Goal: Task Accomplishment & Management: Use online tool/utility

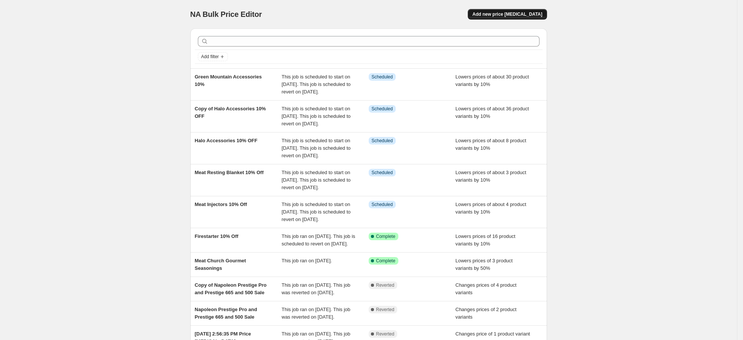
click at [503, 15] on span "Add new price [MEDICAL_DATA]" at bounding box center [507, 14] width 70 height 6
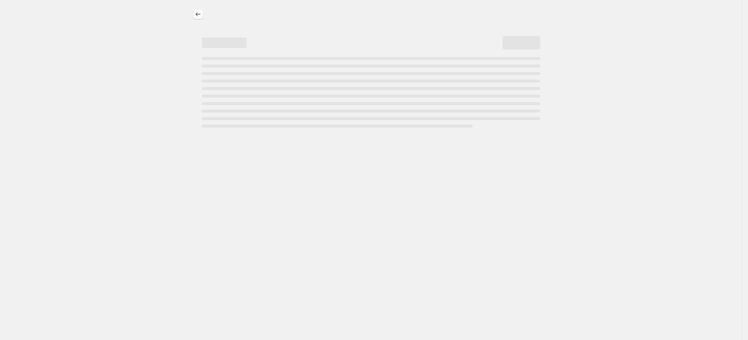
select select "percentage"
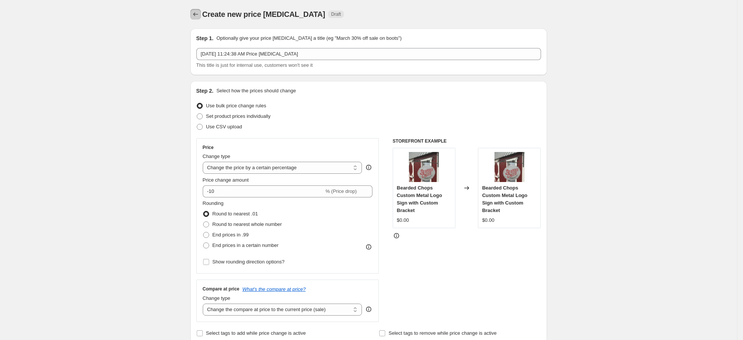
click at [199, 17] on icon "Price change jobs" at bounding box center [196, 15] width 8 height 8
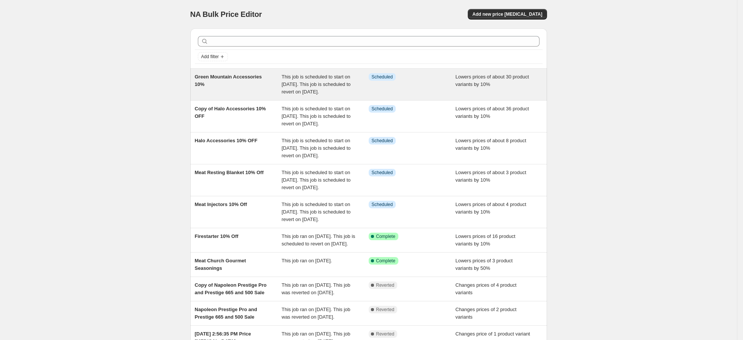
click at [233, 79] on span "Green Mountain Accessories 10%" at bounding box center [228, 80] width 67 height 13
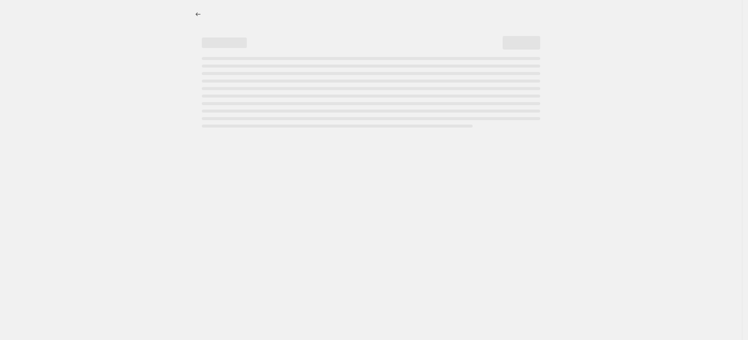
select select "percentage"
select select "collection"
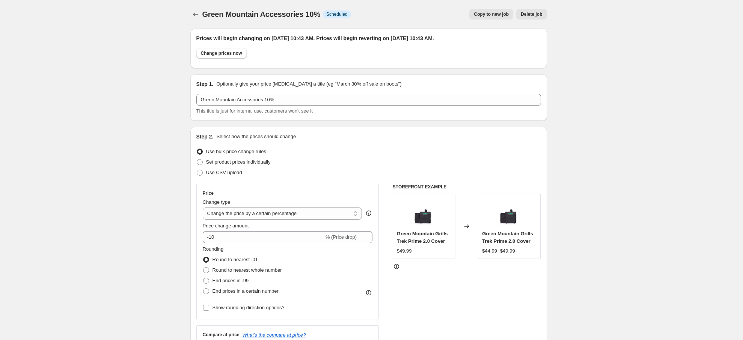
click at [494, 15] on span "Copy to new job" at bounding box center [491, 14] width 35 height 6
select select "percentage"
select select "collection"
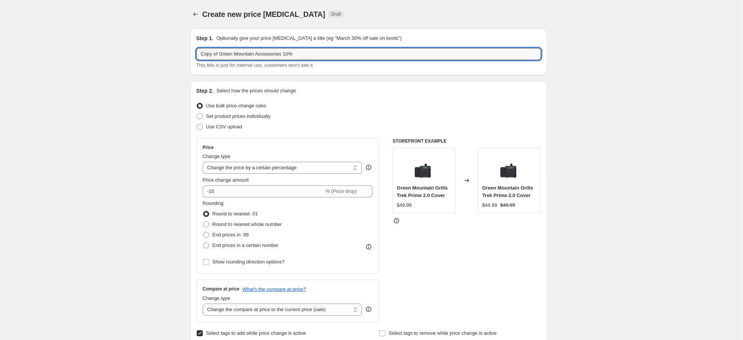
drag, startPoint x: 70, startPoint y: 57, endPoint x: 57, endPoint y: 57, distance: 12.8
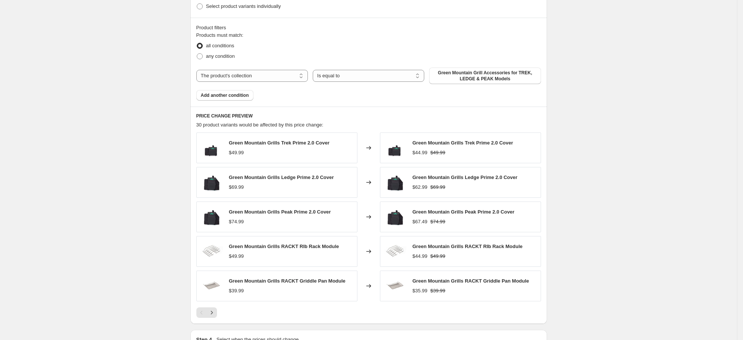
scroll to position [394, 0]
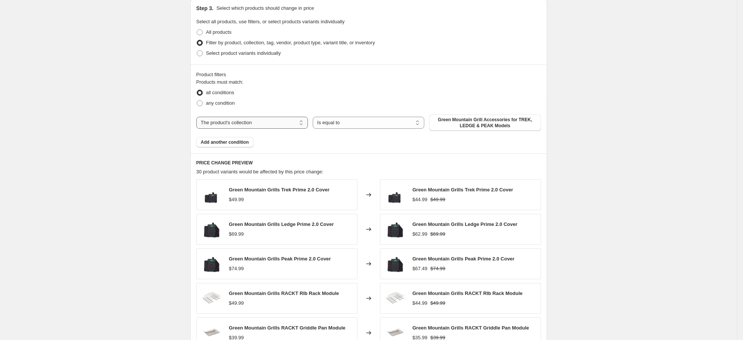
type input "Old School Brand 10%"
click at [286, 120] on select "The product The product's collection The product's tag The product's vendor The…" at bounding box center [251, 123] width 111 height 12
select select "vendor"
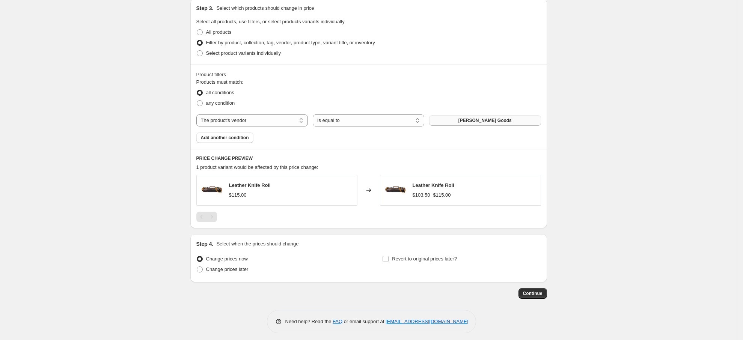
click at [484, 120] on span "[PERSON_NAME] Goods" at bounding box center [484, 120] width 53 height 6
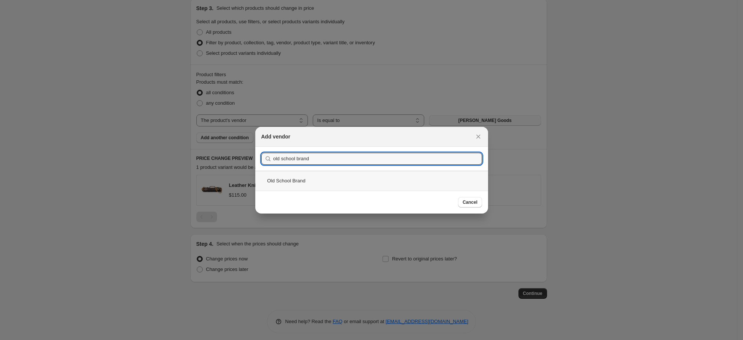
type input "old school brand"
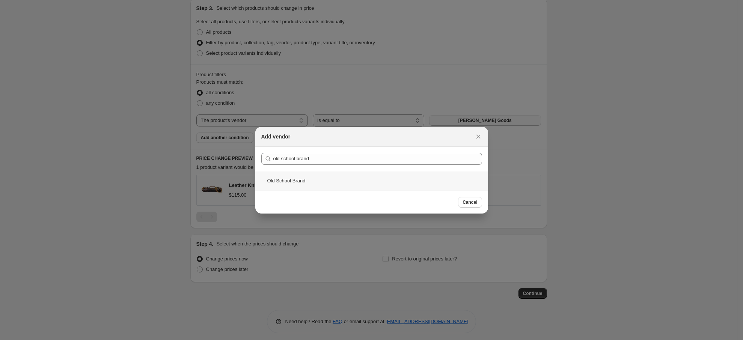
click at [305, 174] on div "Old School Brand" at bounding box center [371, 181] width 233 height 20
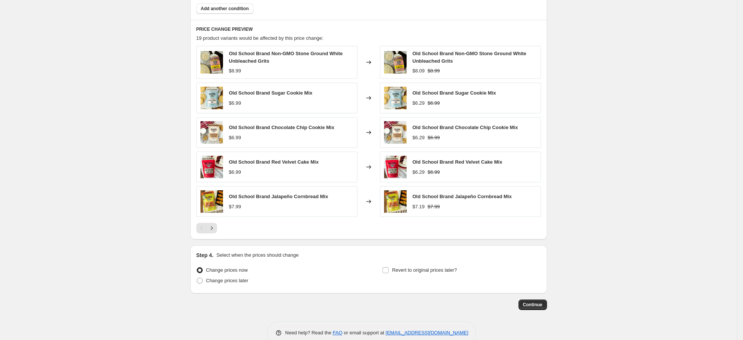
scroll to position [540, 0]
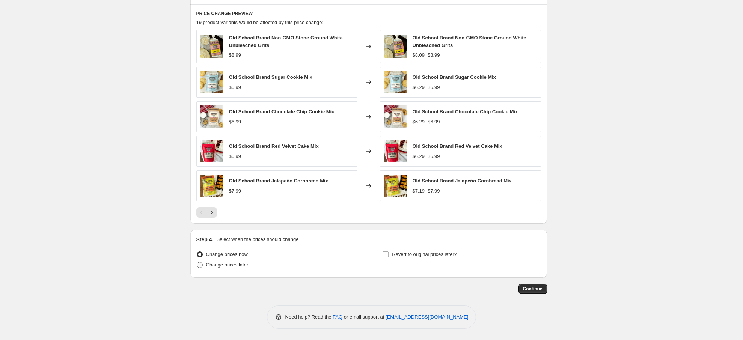
click at [241, 263] on span "Change prices later" at bounding box center [227, 265] width 42 height 6
click at [197, 262] on input "Change prices later" at bounding box center [197, 262] width 0 height 0
radio input "true"
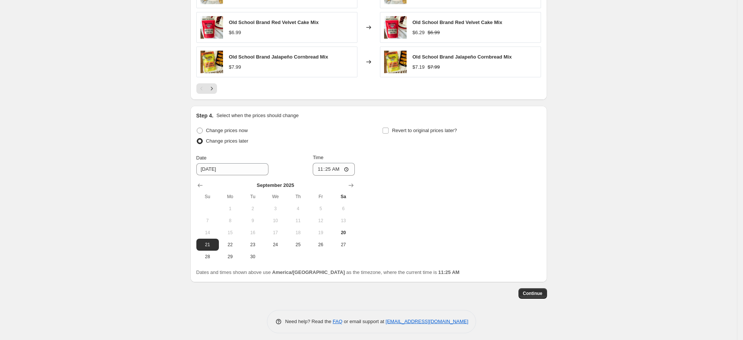
scroll to position [668, 0]
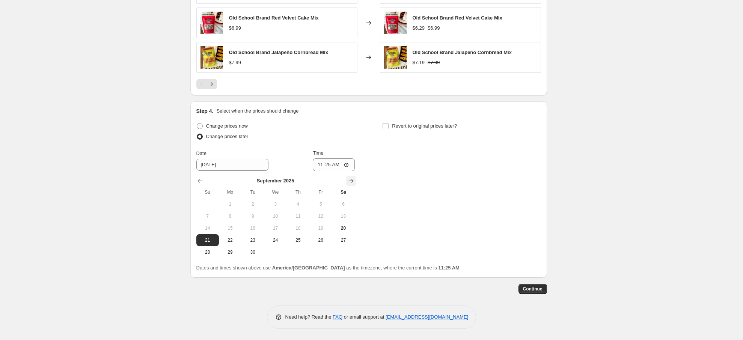
click at [353, 178] on button "Show next month, October 2025" at bounding box center [351, 181] width 11 height 11
click at [320, 216] on span "10" at bounding box center [320, 216] width 17 height 6
type input "[DATE]"
click at [388, 125] on input "Revert to original prices later?" at bounding box center [385, 126] width 6 height 6
checkbox input "true"
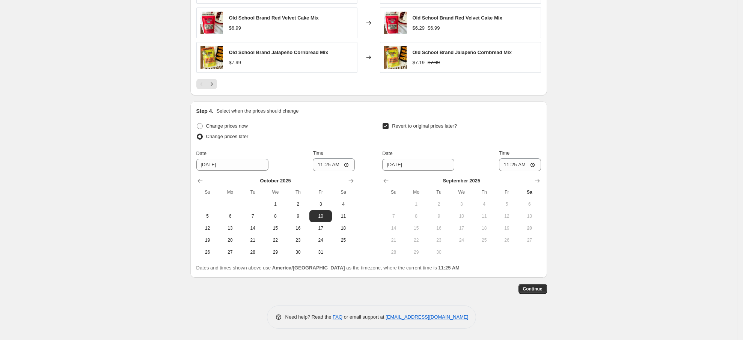
drag, startPoint x: 538, startPoint y: 180, endPoint x: 532, endPoint y: 194, distance: 15.8
click at [538, 180] on icon "Show next month, October 2025" at bounding box center [537, 181] width 8 height 8
click at [508, 226] on span "17" at bounding box center [506, 228] width 17 height 6
type input "[DATE]"
click at [531, 286] on span "Continue" at bounding box center [533, 289] width 20 height 6
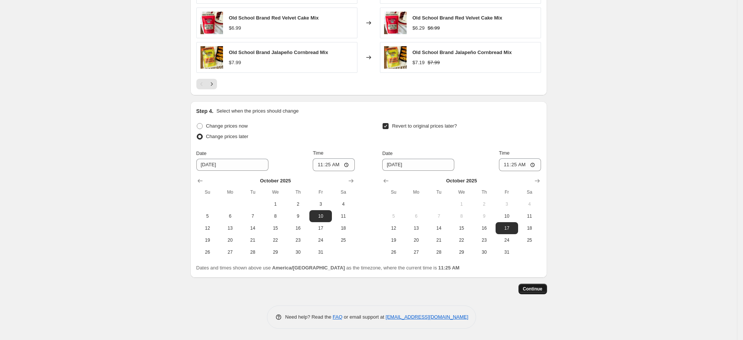
scroll to position [0, 0]
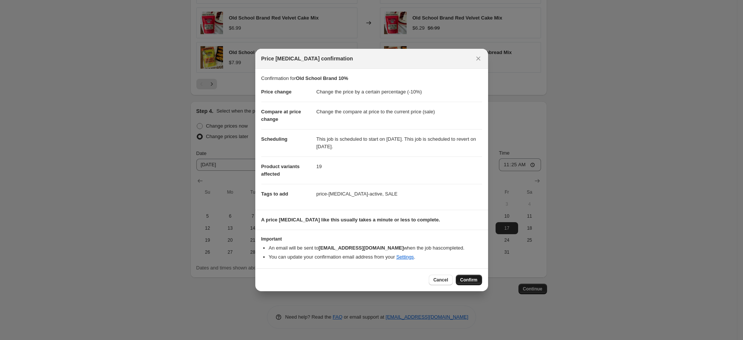
click at [462, 280] on span "Confirm" at bounding box center [468, 280] width 17 height 6
